Goal: Information Seeking & Learning: Learn about a topic

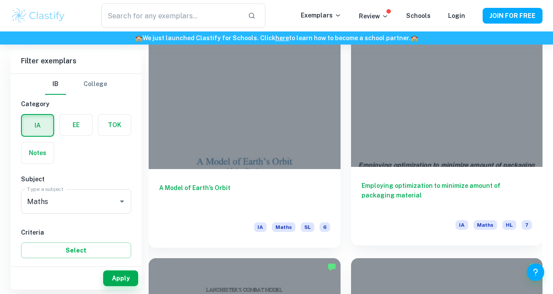
scroll to position [1668, 0]
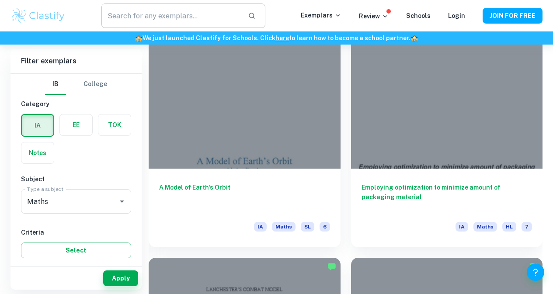
click at [224, 19] on input "text" at bounding box center [171, 15] width 140 height 24
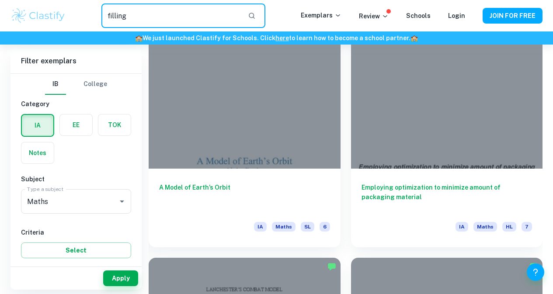
type input "filling"
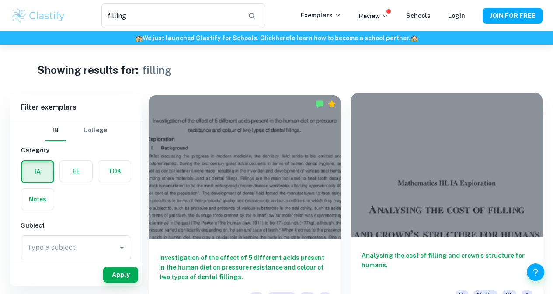
click at [351, 153] on div at bounding box center [447, 165] width 192 height 144
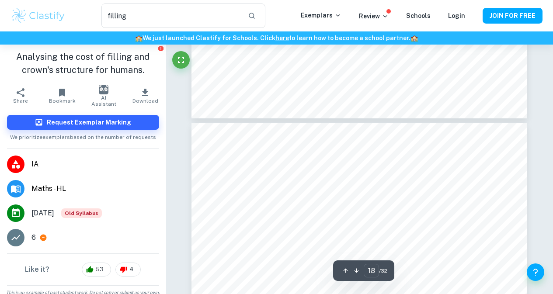
scroll to position [13, 0]
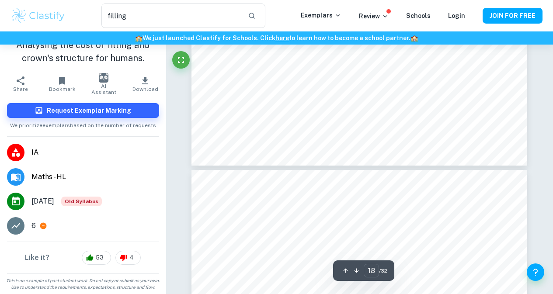
type input "19"
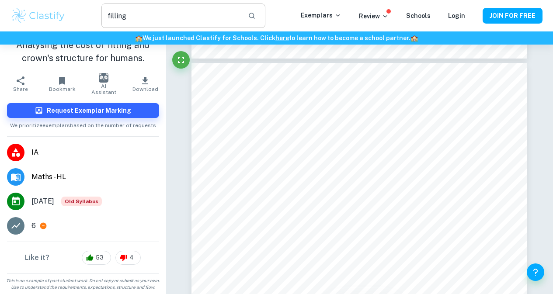
click at [158, 22] on input "filling" at bounding box center [171, 15] width 140 height 24
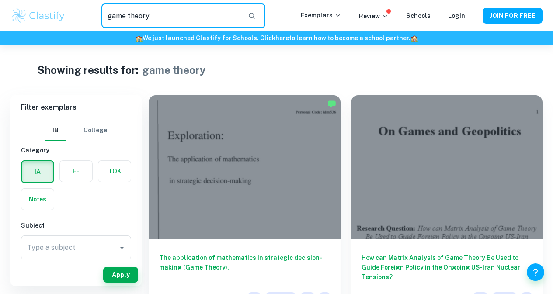
drag, startPoint x: 195, startPoint y: 21, endPoint x: 114, endPoint y: 24, distance: 81.0
click at [117, 22] on input "game theory" at bounding box center [171, 15] width 140 height 24
type input "g"
type input "advertising"
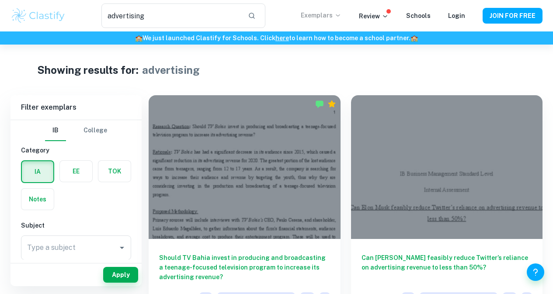
click at [335, 16] on p "Exemplars" at bounding box center [321, 15] width 41 height 10
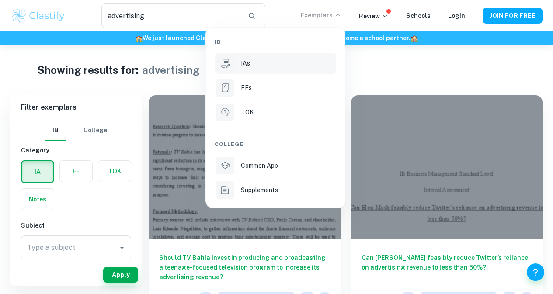
click at [259, 59] on div "IAs" at bounding box center [288, 64] width 94 height 10
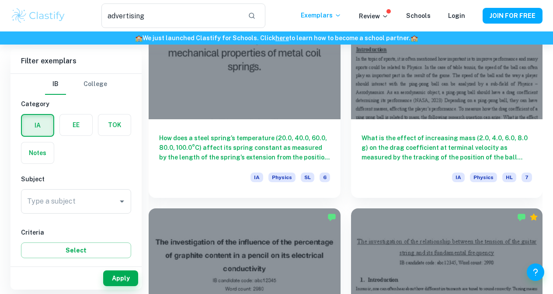
scroll to position [3864, 0]
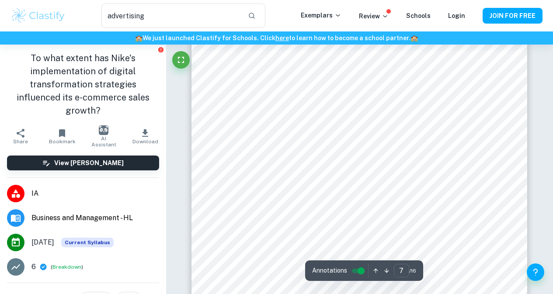
scroll to position [2789, 0]
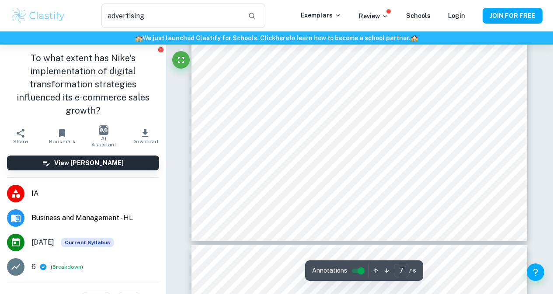
type input "8"
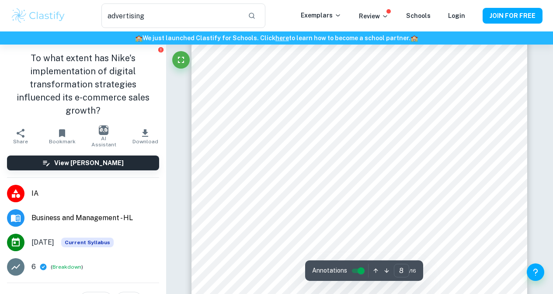
scroll to position [3299, 0]
